Goal: Navigation & Orientation: Go to known website

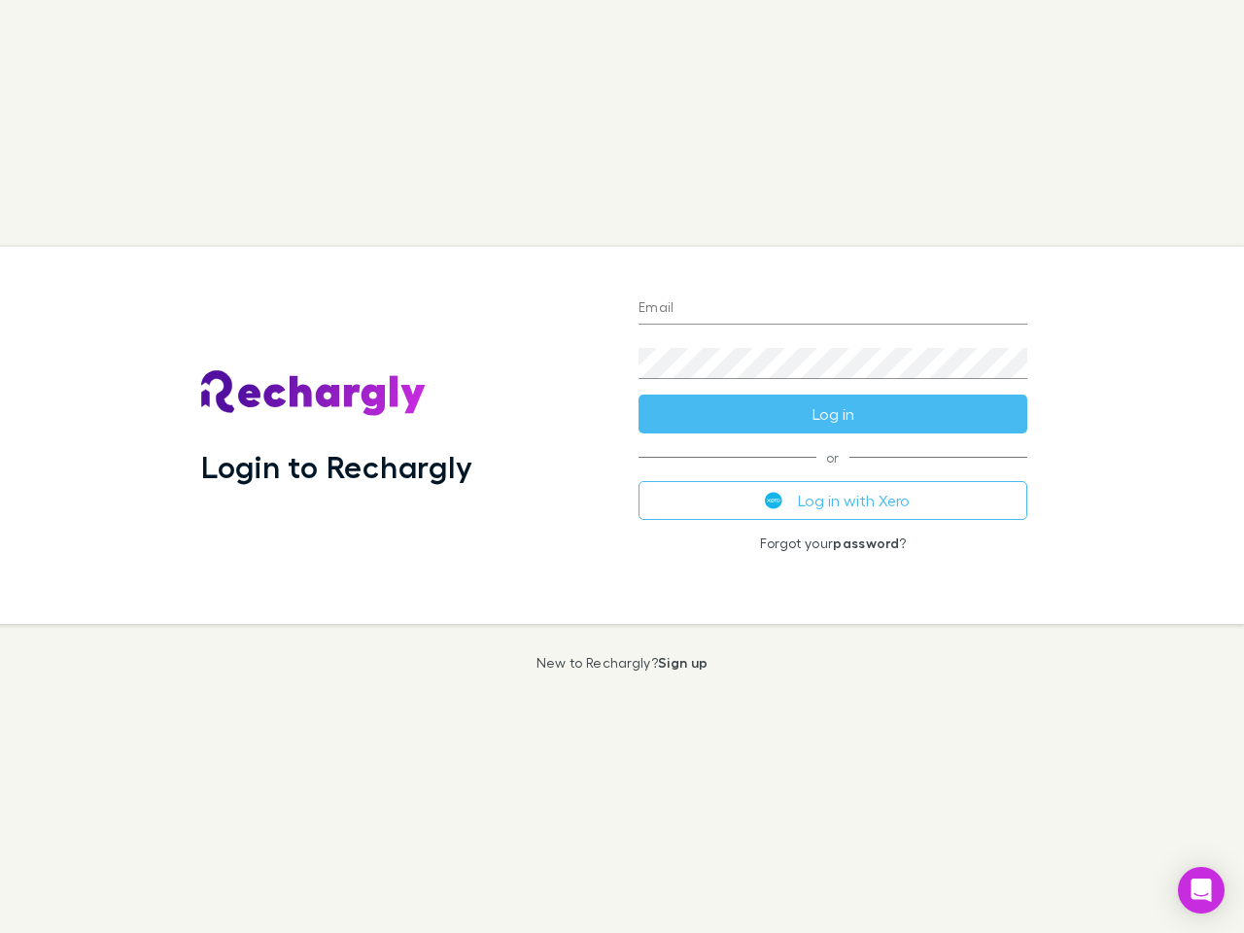
click at [622, 467] on div "Login to Rechargly" at bounding box center [404, 435] width 437 height 377
click at [833, 309] on input "Email" at bounding box center [833, 309] width 389 height 31
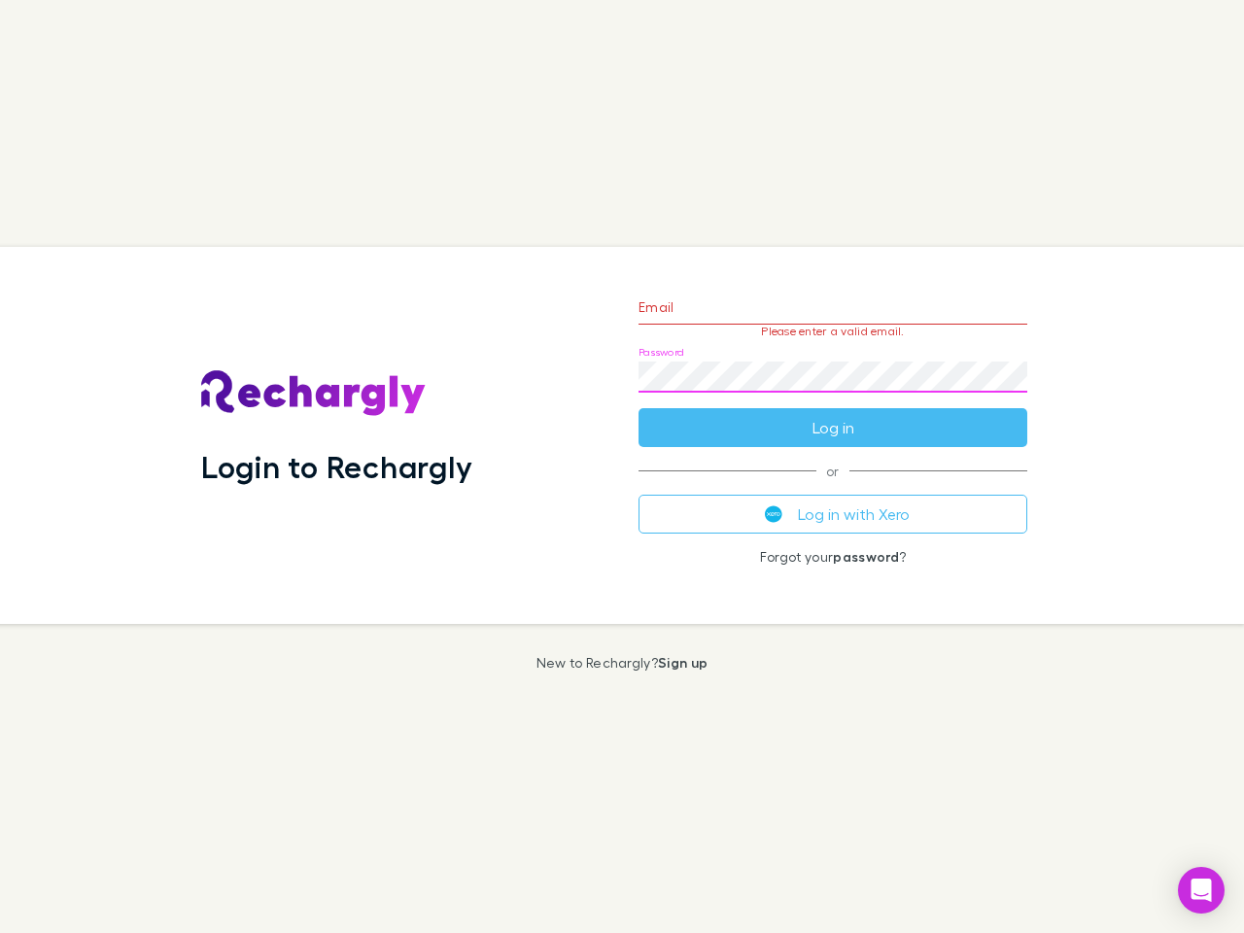
click at [833, 414] on form "Email Please enter a valid email. Password Log in" at bounding box center [833, 362] width 389 height 169
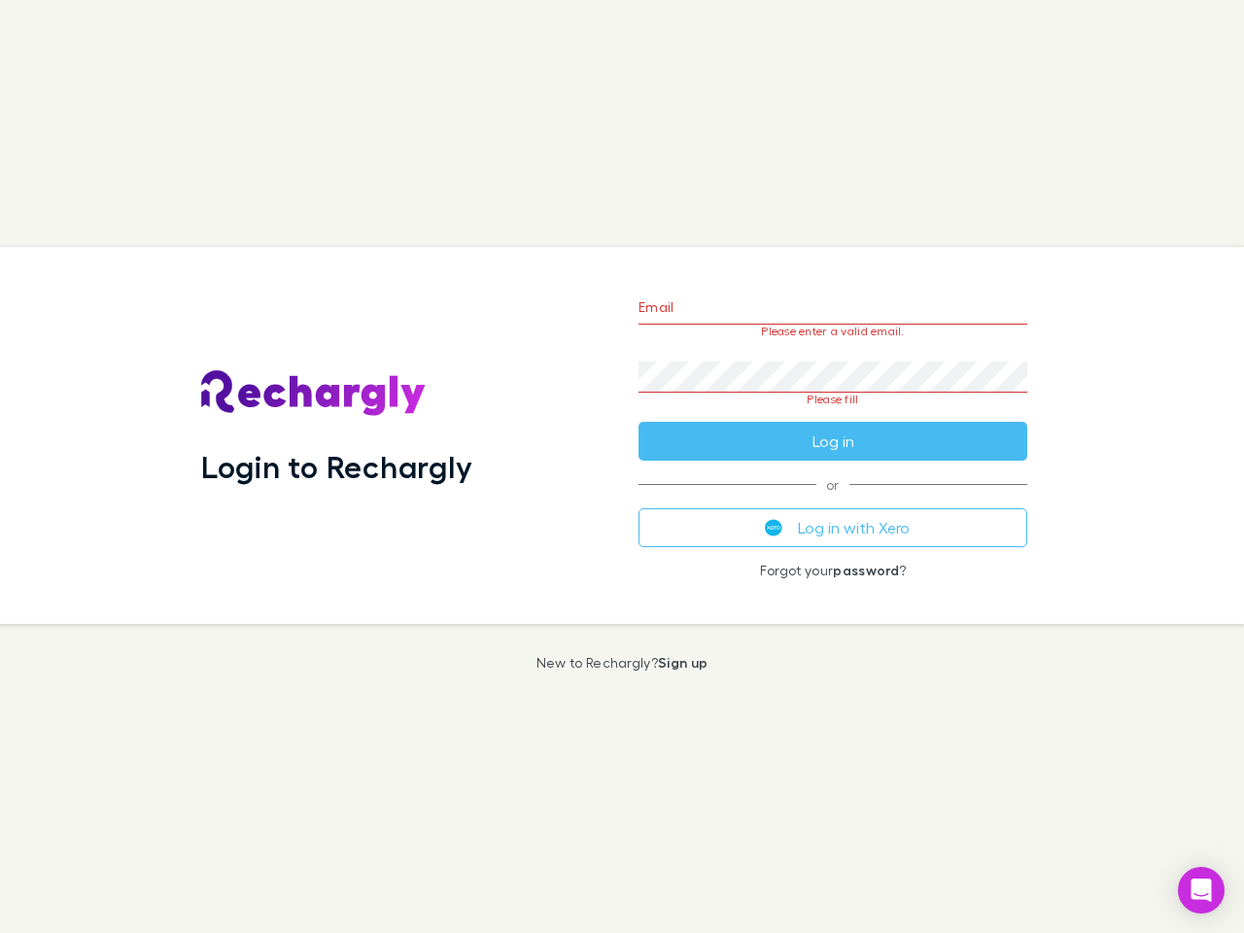
click at [833, 501] on div "Email Please enter a valid email. Password Please fill Log in or Log in with Xe…" at bounding box center [833, 435] width 420 height 377
click at [1202, 890] on icon "Open Intercom Messenger" at bounding box center [1202, 890] width 20 height 23
